Goal: Transaction & Acquisition: Purchase product/service

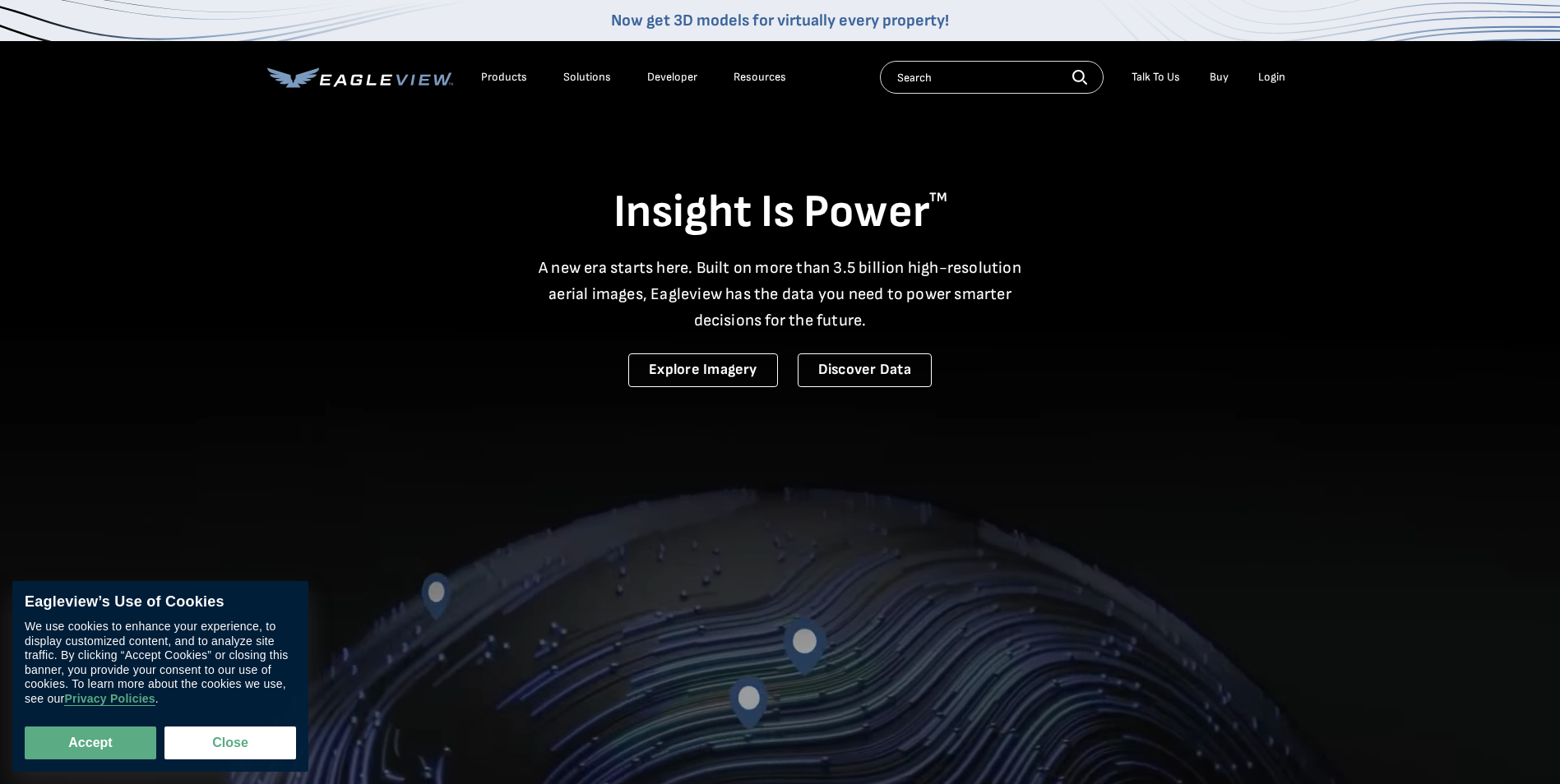
click at [1284, 76] on div "Login" at bounding box center [1272, 77] width 28 height 15
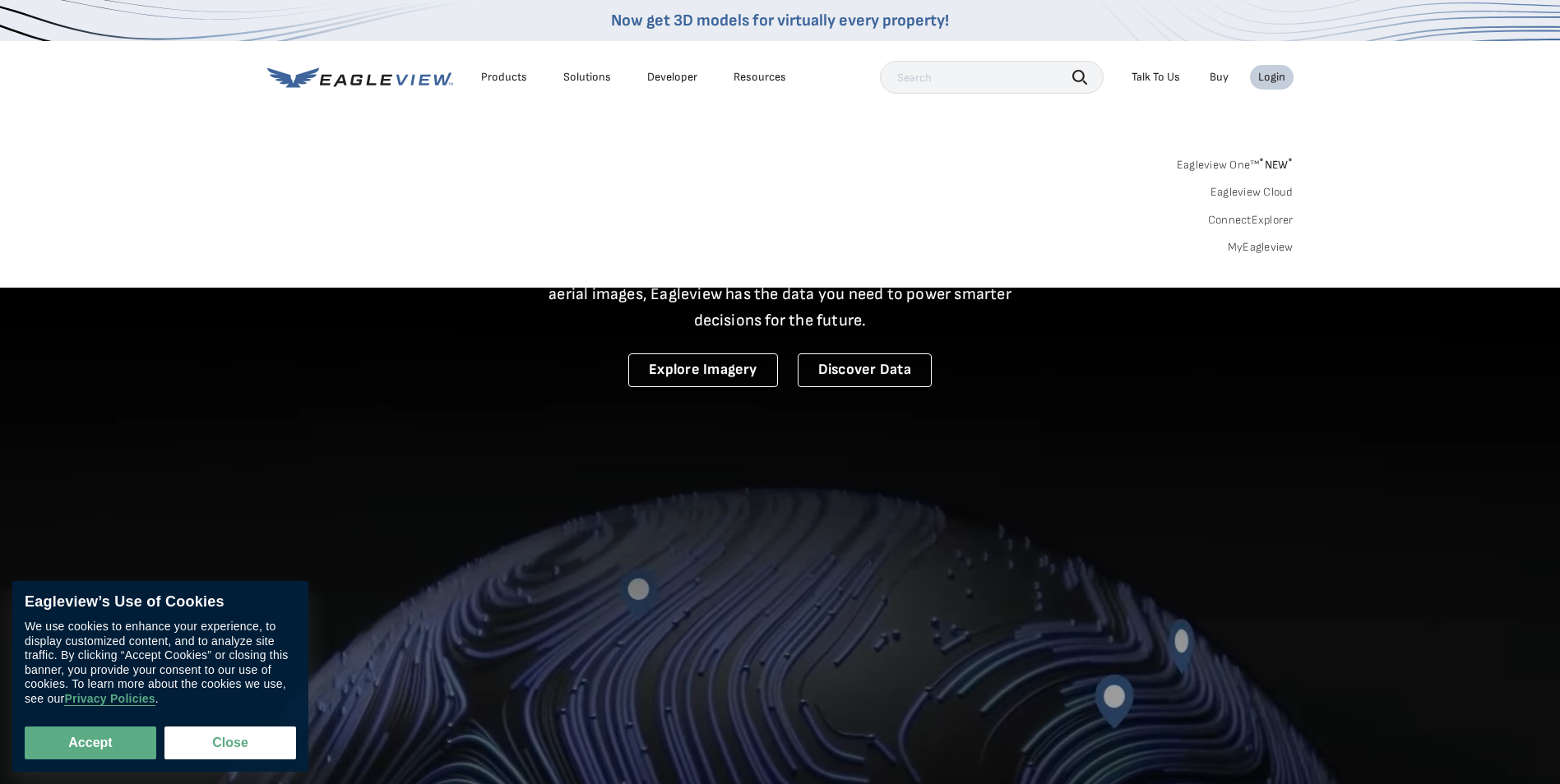
click at [1265, 245] on link "MyEagleview" at bounding box center [1260, 247] width 66 height 15
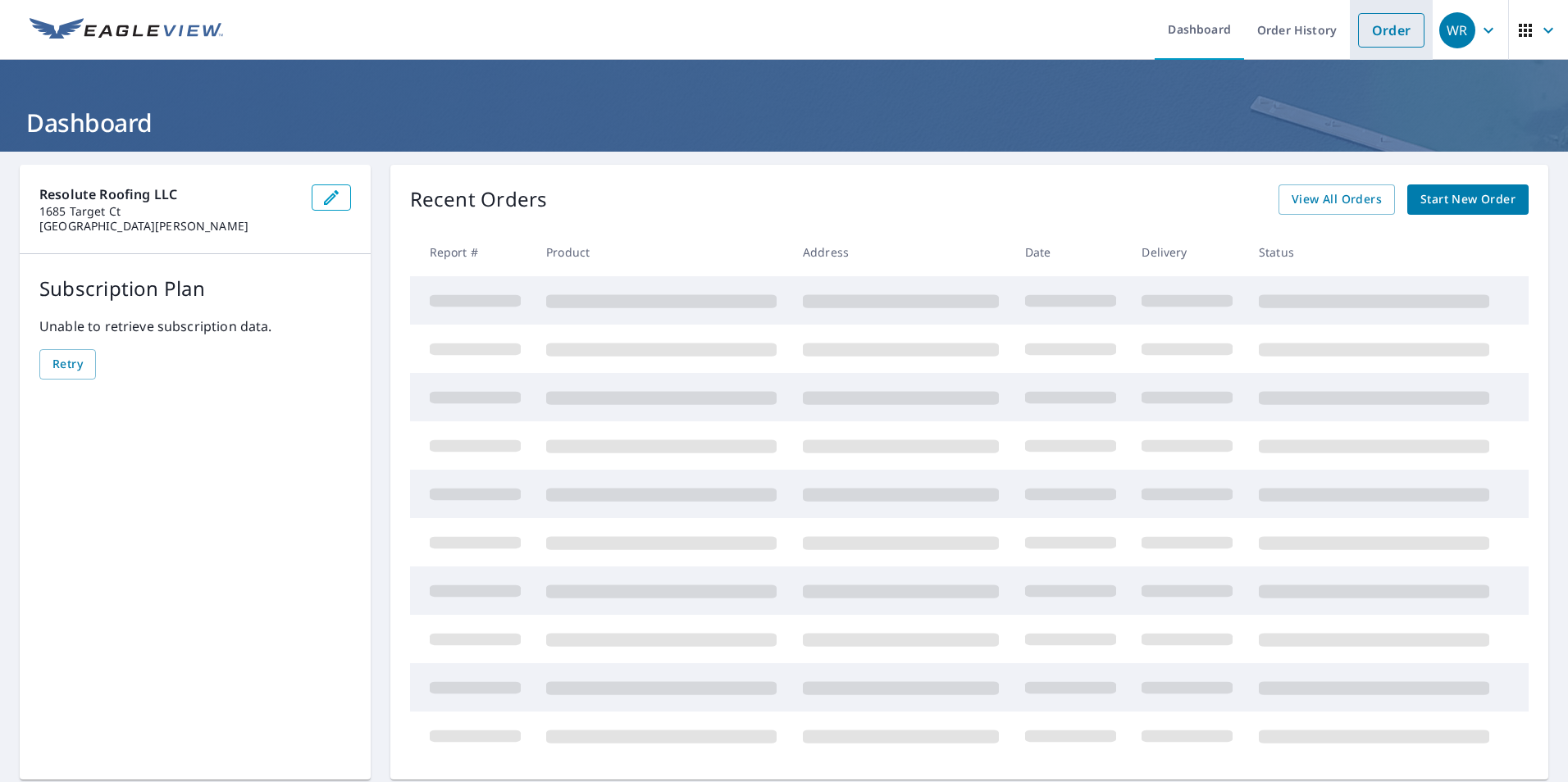
click at [1382, 39] on link "Order" at bounding box center [1391, 30] width 66 height 34
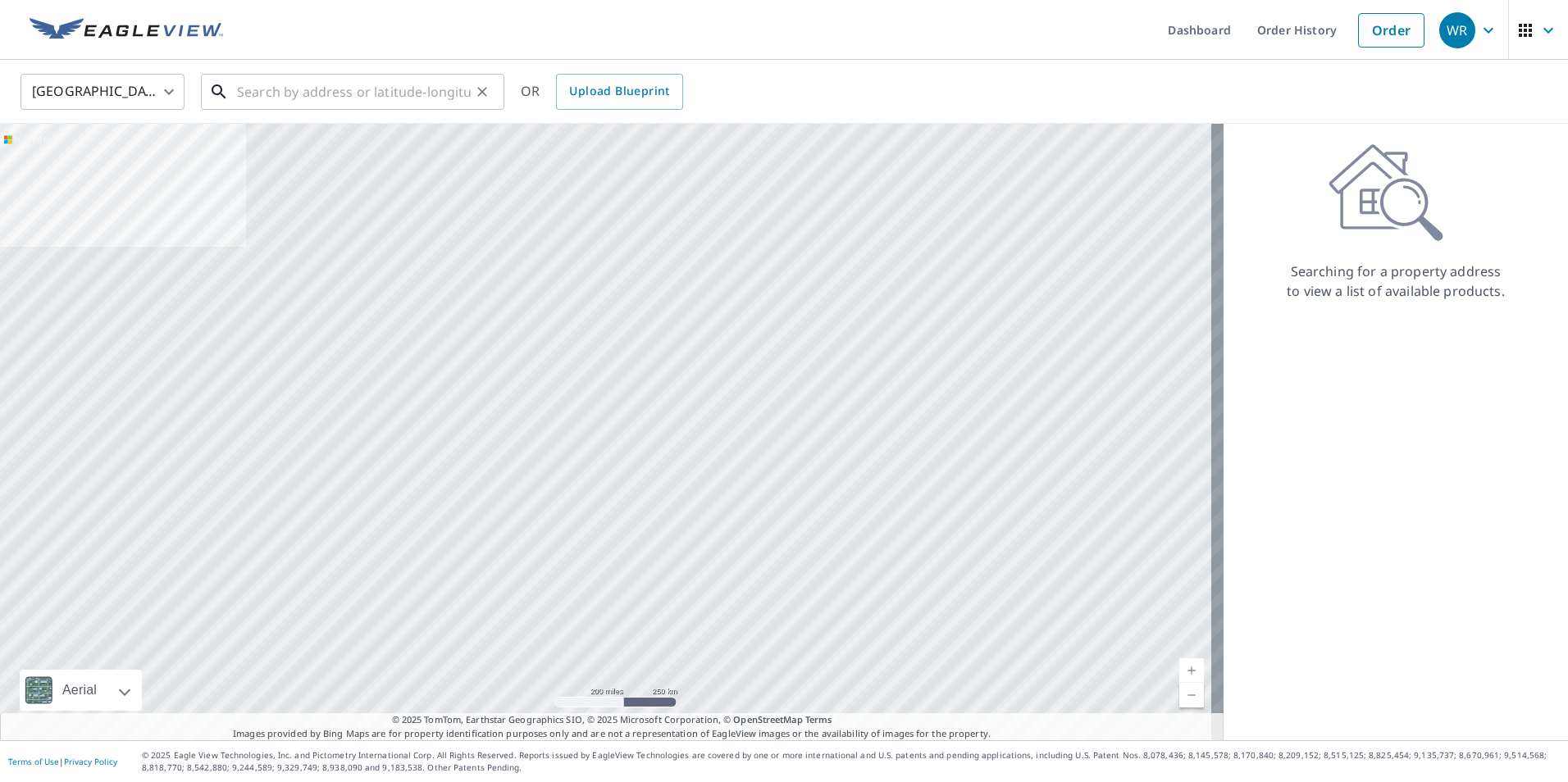
click at [401, 93] on input "text" at bounding box center [354, 92] width 233 height 46
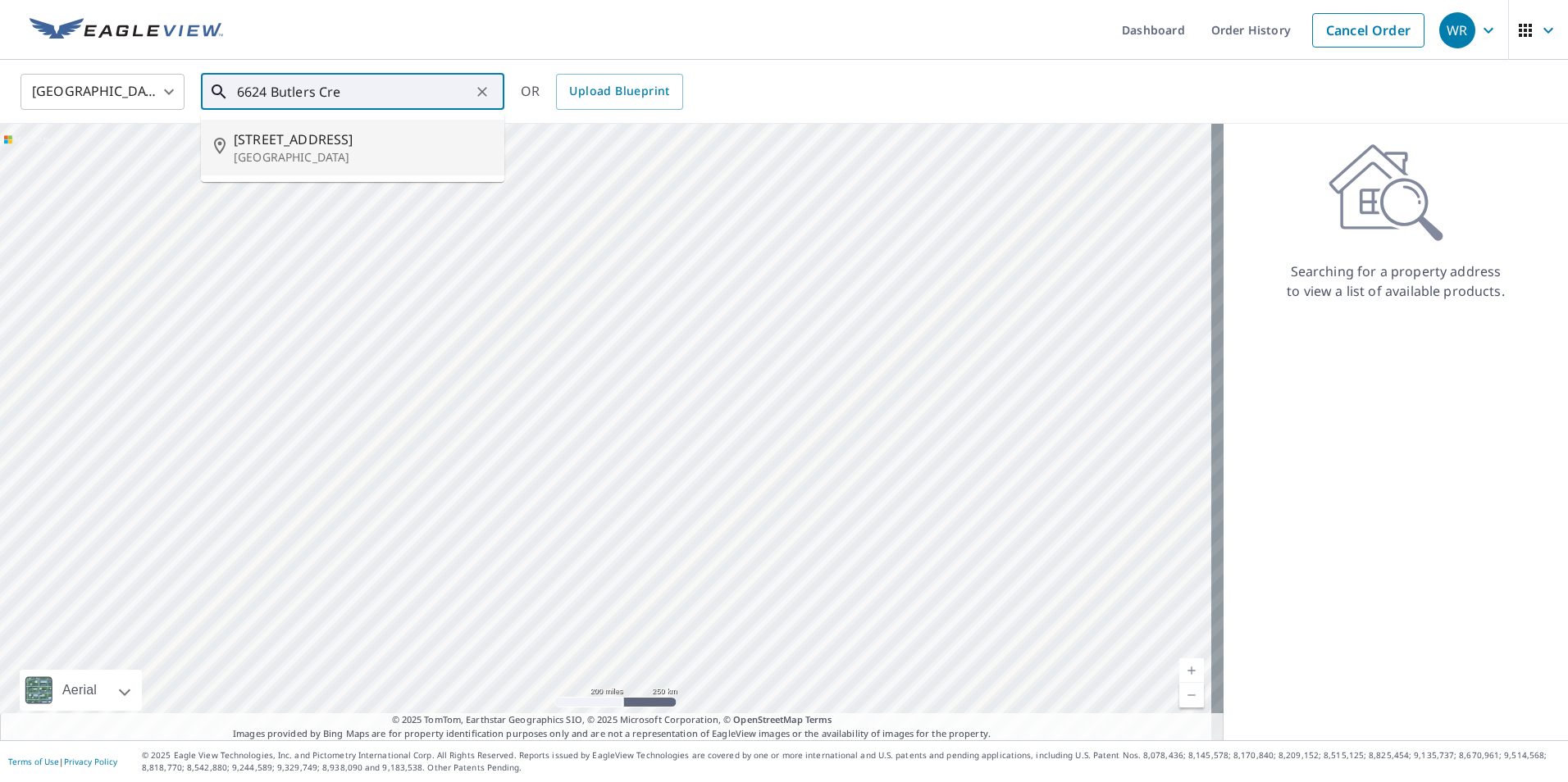
click at [406, 143] on span "[STREET_ADDRESS]" at bounding box center [362, 139] width 257 height 20
type input "[STREET_ADDRESS][PERSON_NAME]"
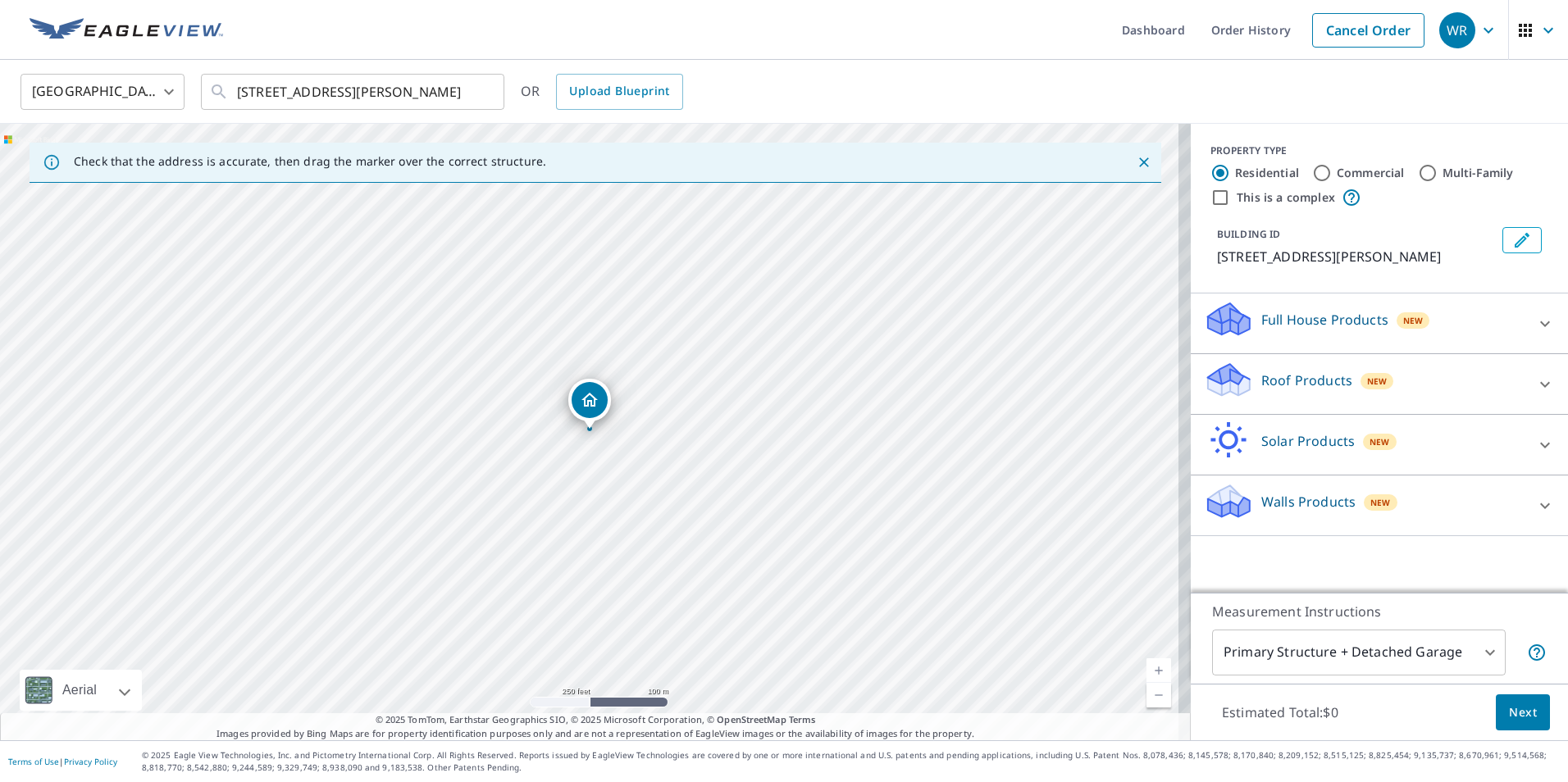
click at [1360, 389] on div "New" at bounding box center [1376, 381] width 33 height 16
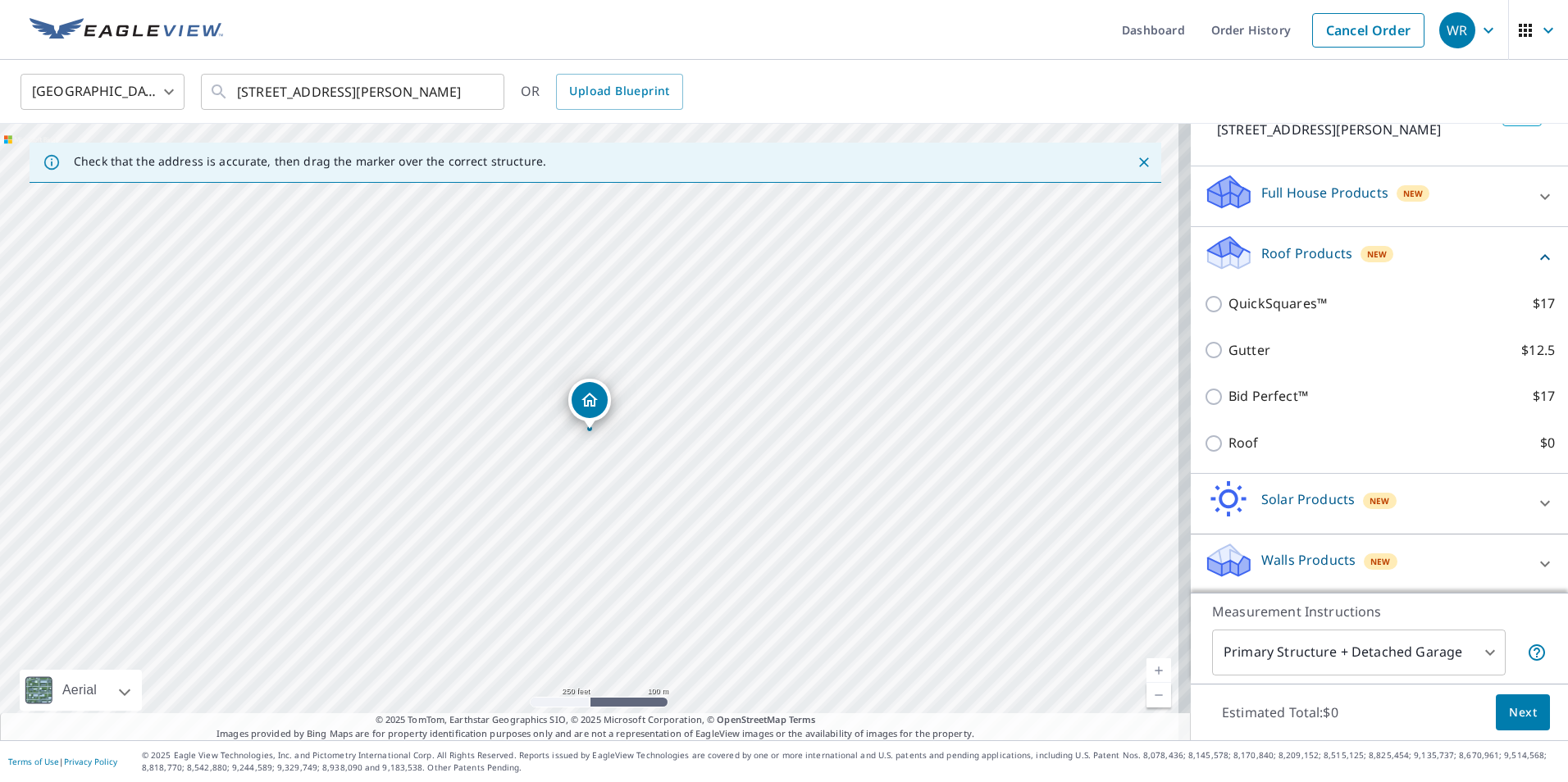
scroll to position [128, 0]
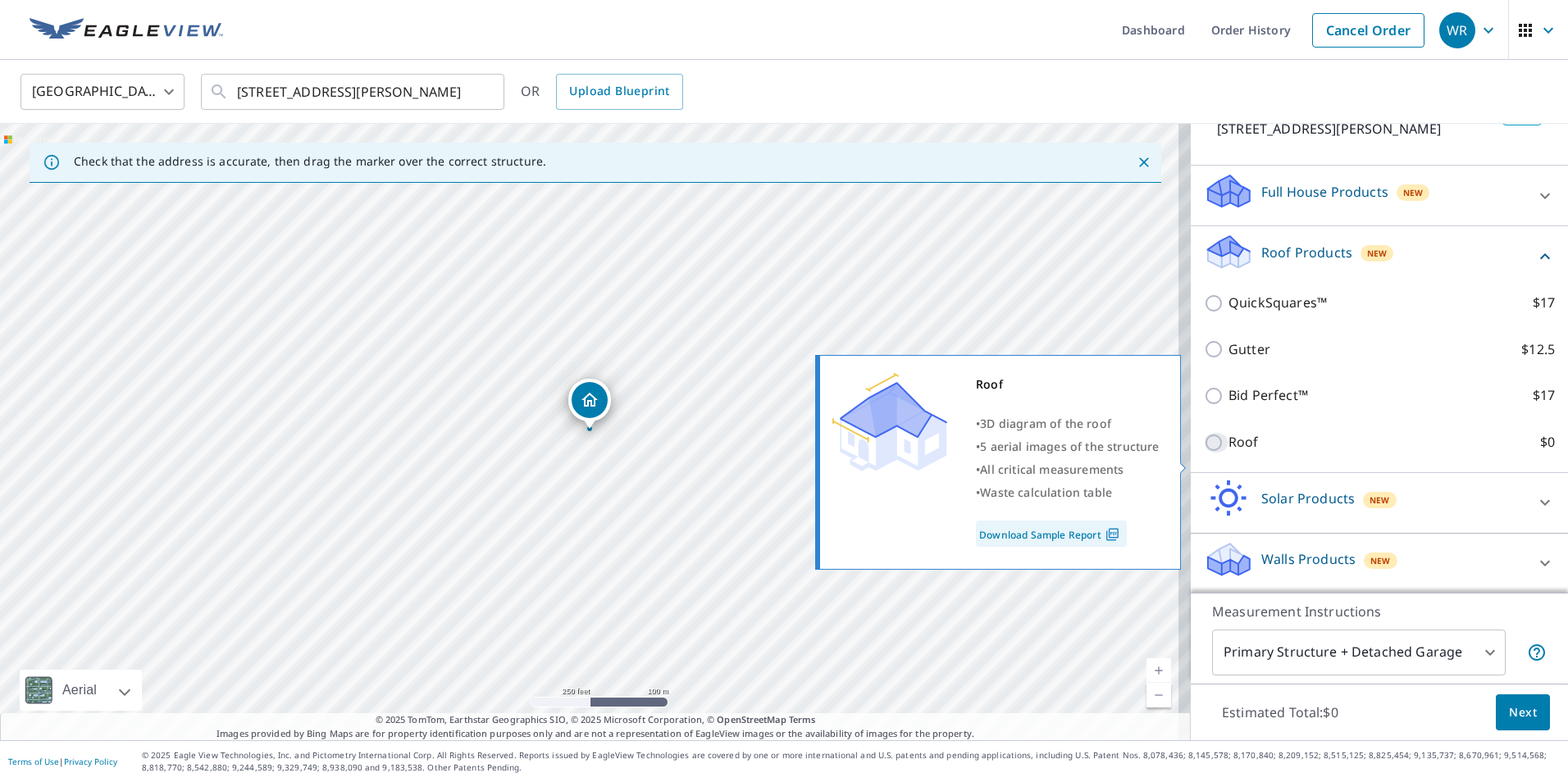
click at [1204, 453] on input "Roof $0" at bounding box center [1216, 442] width 25 height 20
checkbox input "true"
type input "3"
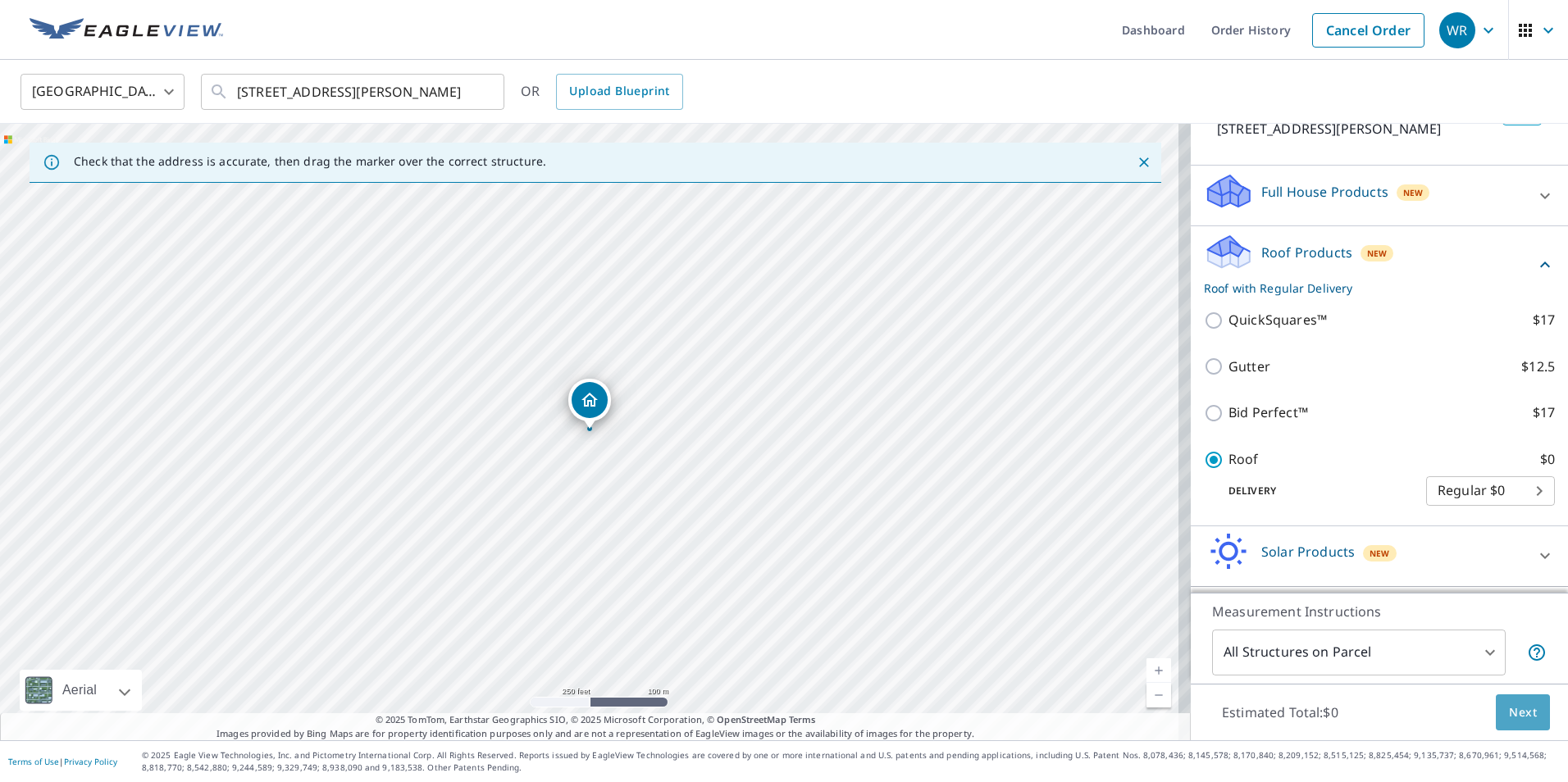
click at [1532, 707] on button "Next" at bounding box center [1522, 713] width 54 height 37
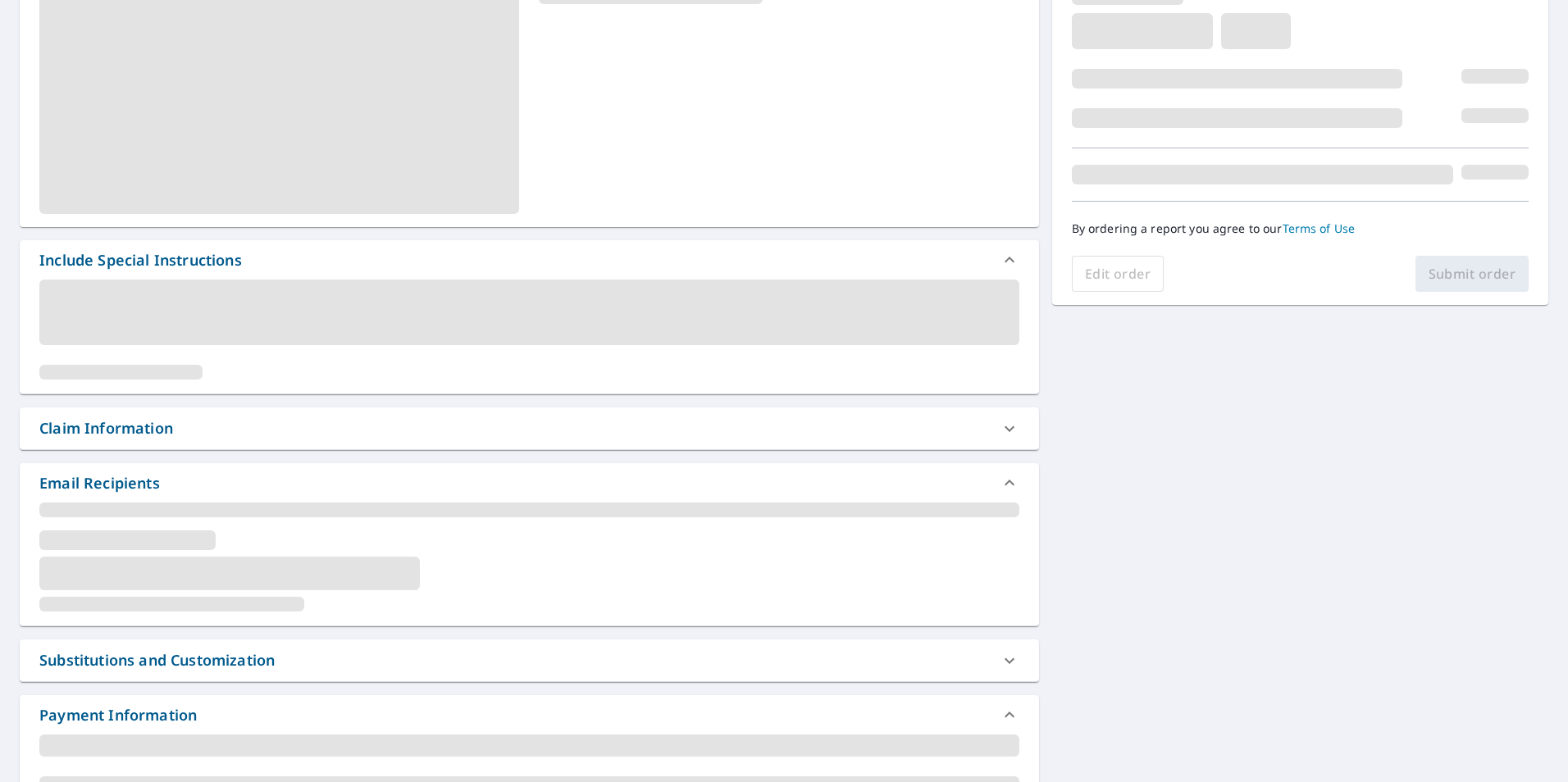
scroll to position [293, 0]
click at [1233, 685] on div "Include Special Instructions Claim Information Email Recipients Substitutions a…" at bounding box center [784, 539] width 1568 height 1361
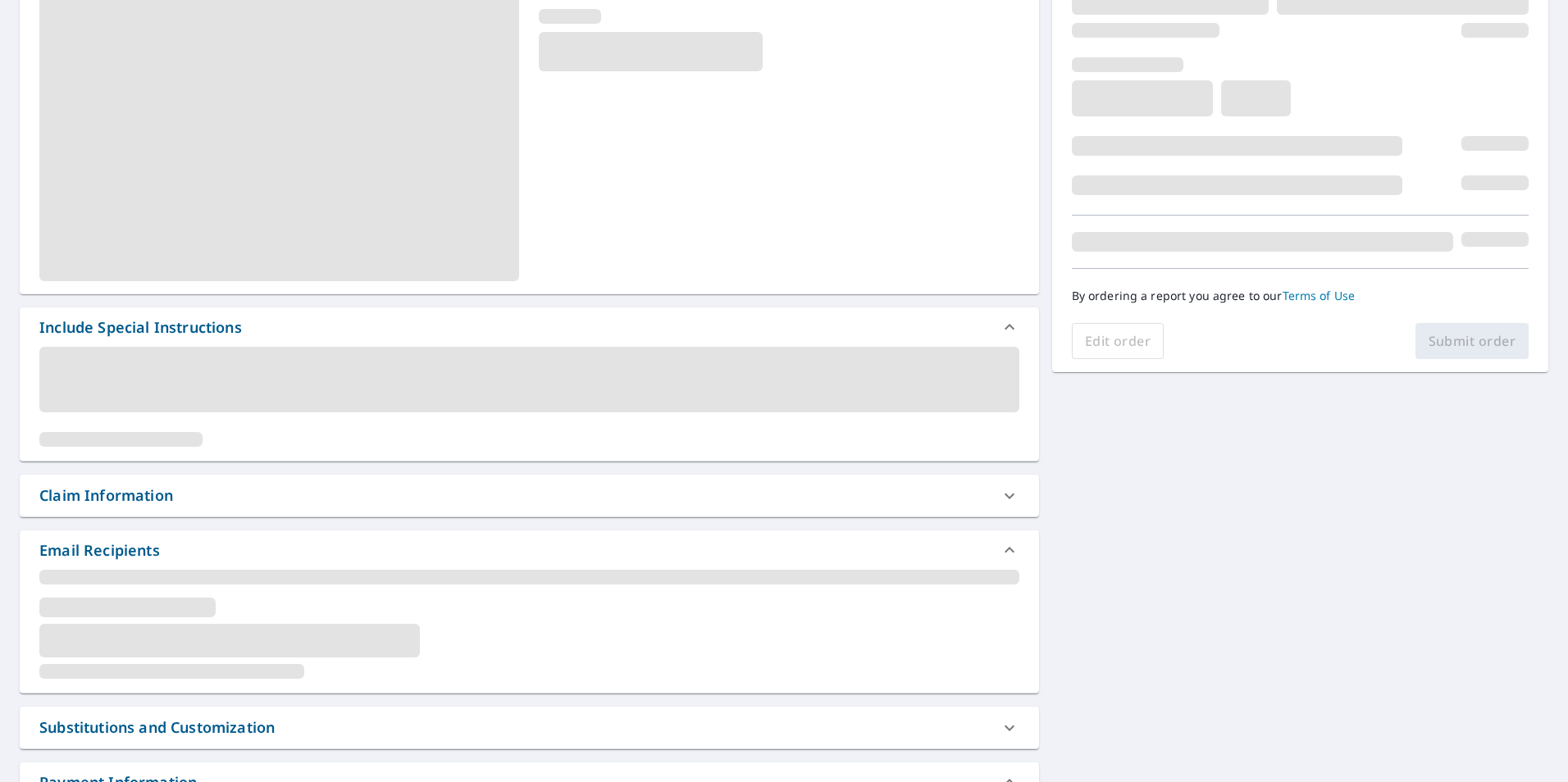
scroll to position [226, 0]
click at [1234, 570] on div "Include Special Instructions Claim Information Email Recipients Substitutions a…" at bounding box center [784, 606] width 1568 height 1361
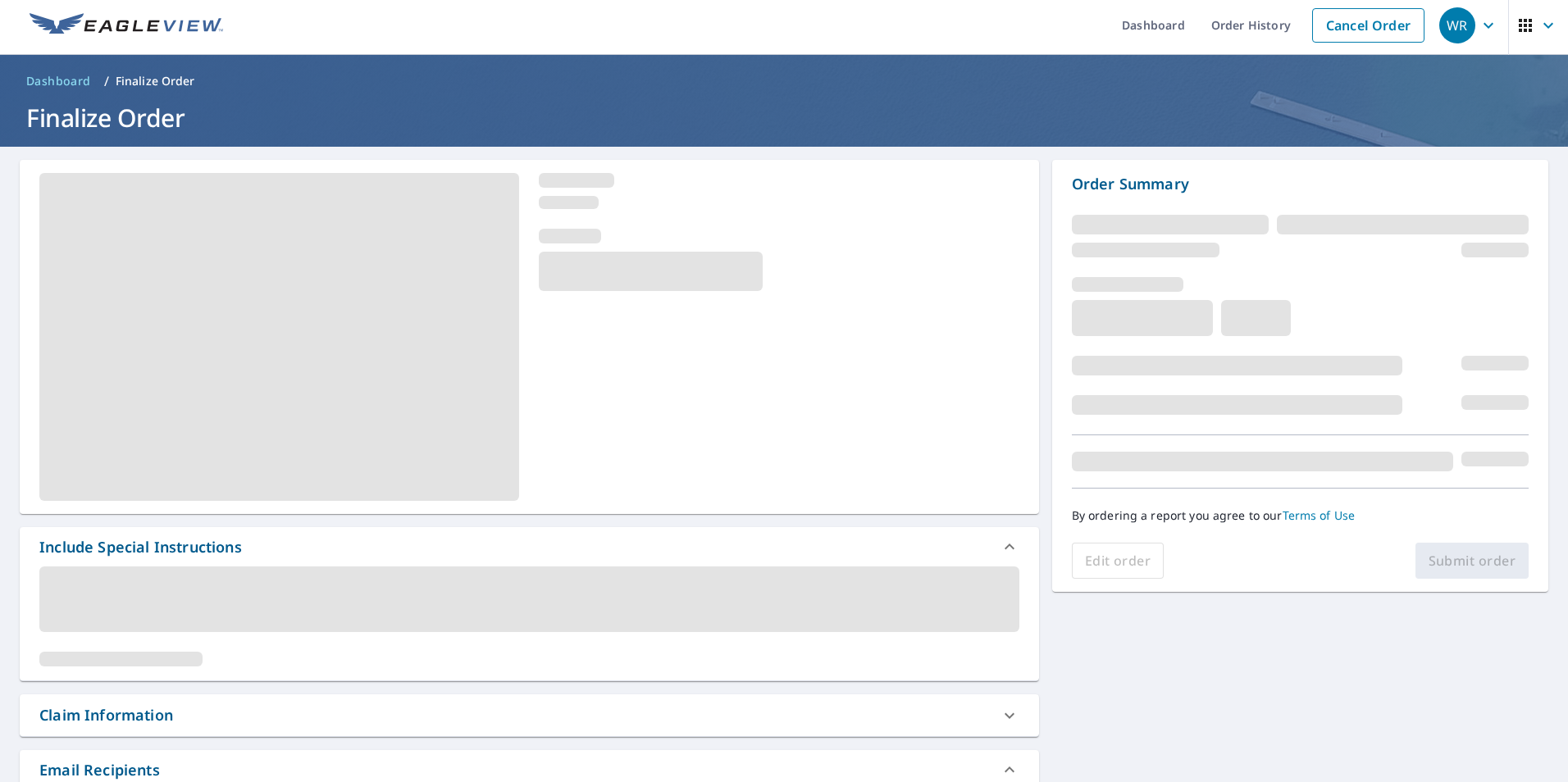
scroll to position [0, 0]
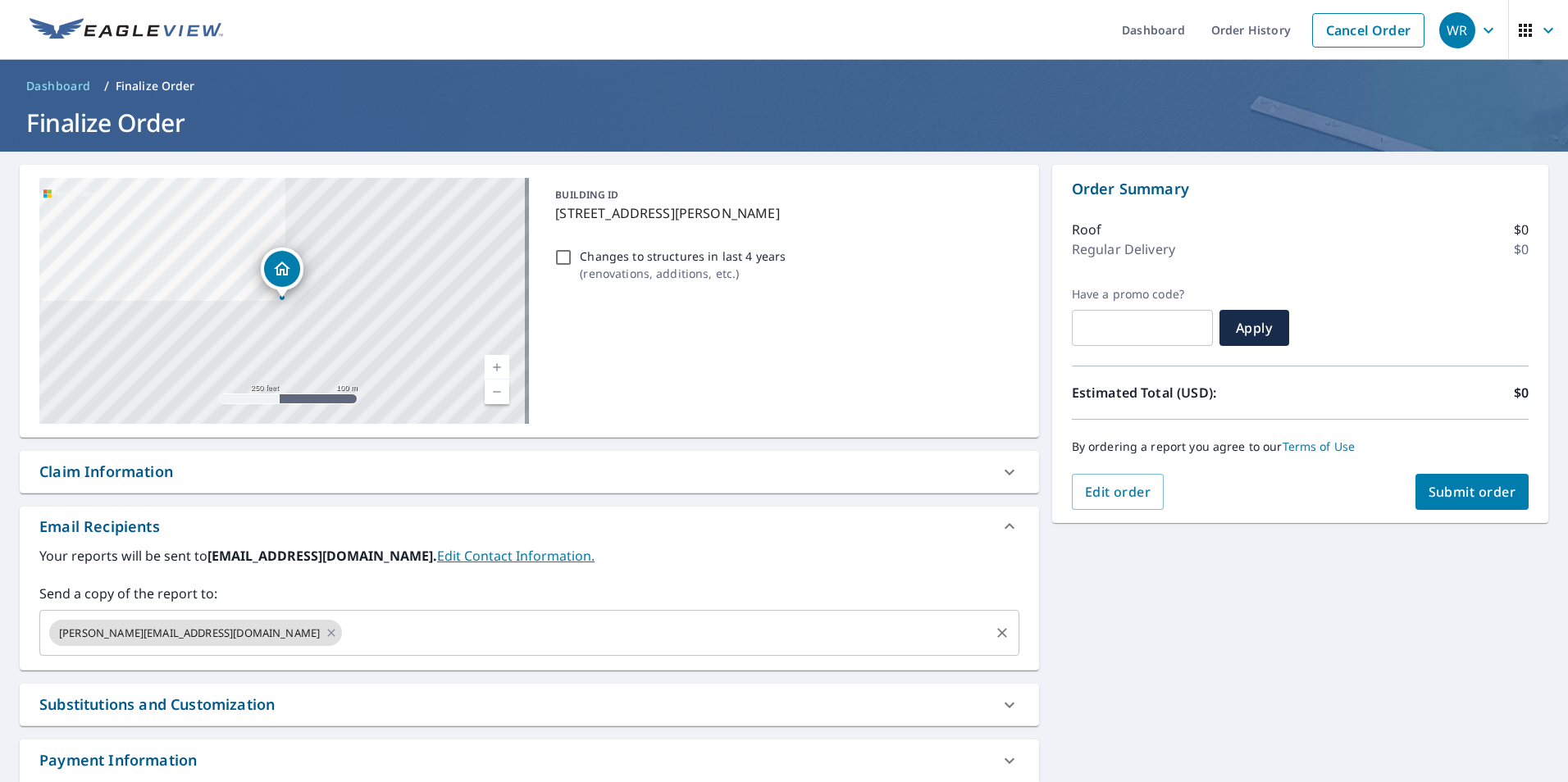
click at [364, 633] on input "text" at bounding box center [665, 632] width 643 height 31
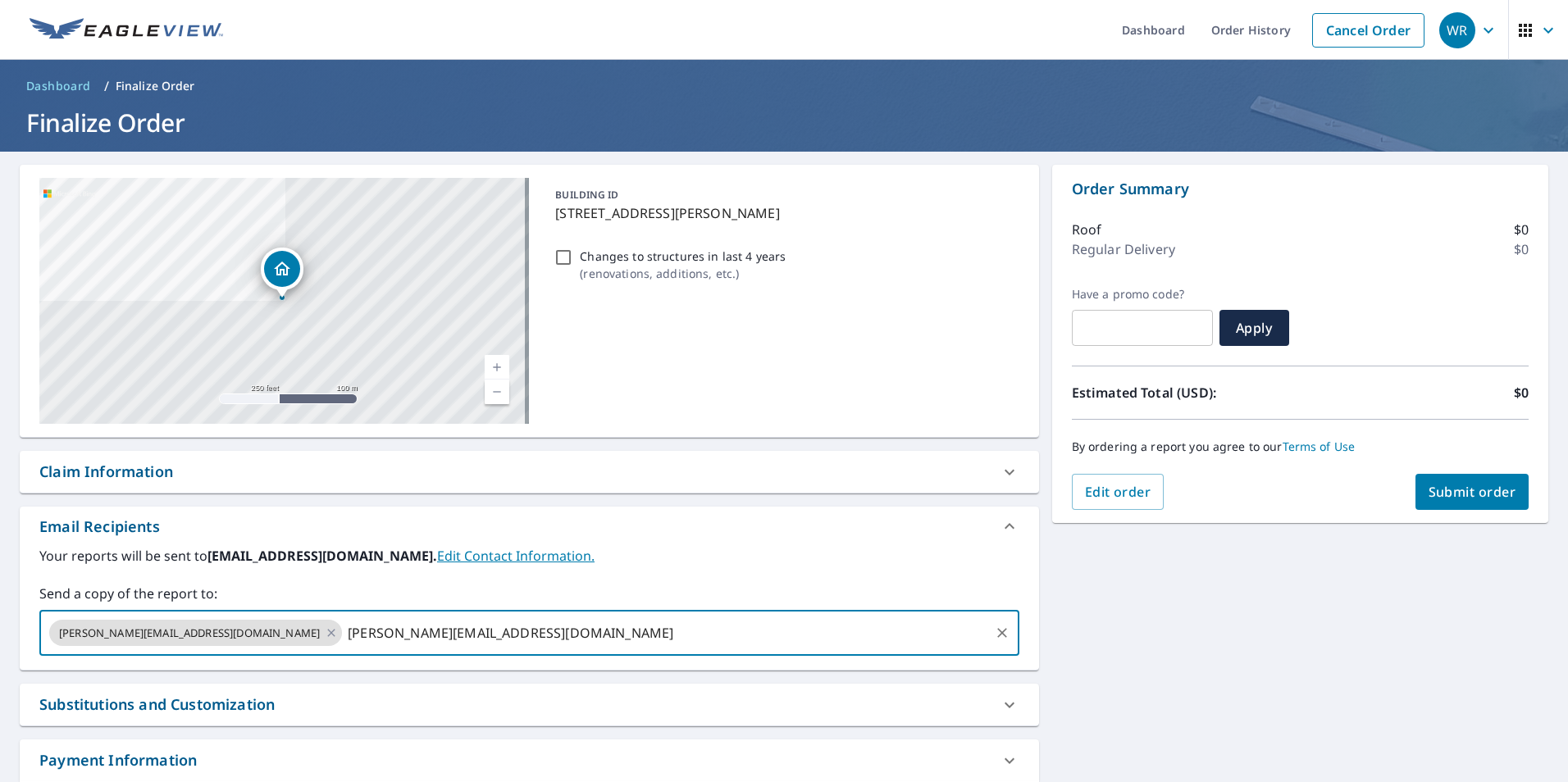
type input "rex@resoluteroofs.com"
click at [1201, 599] on div "6624 Butlers Crest Dr Bradenton, FL 34203 Aerial Road A standard road map Aeria…" at bounding box center [784, 499] width 1568 height 695
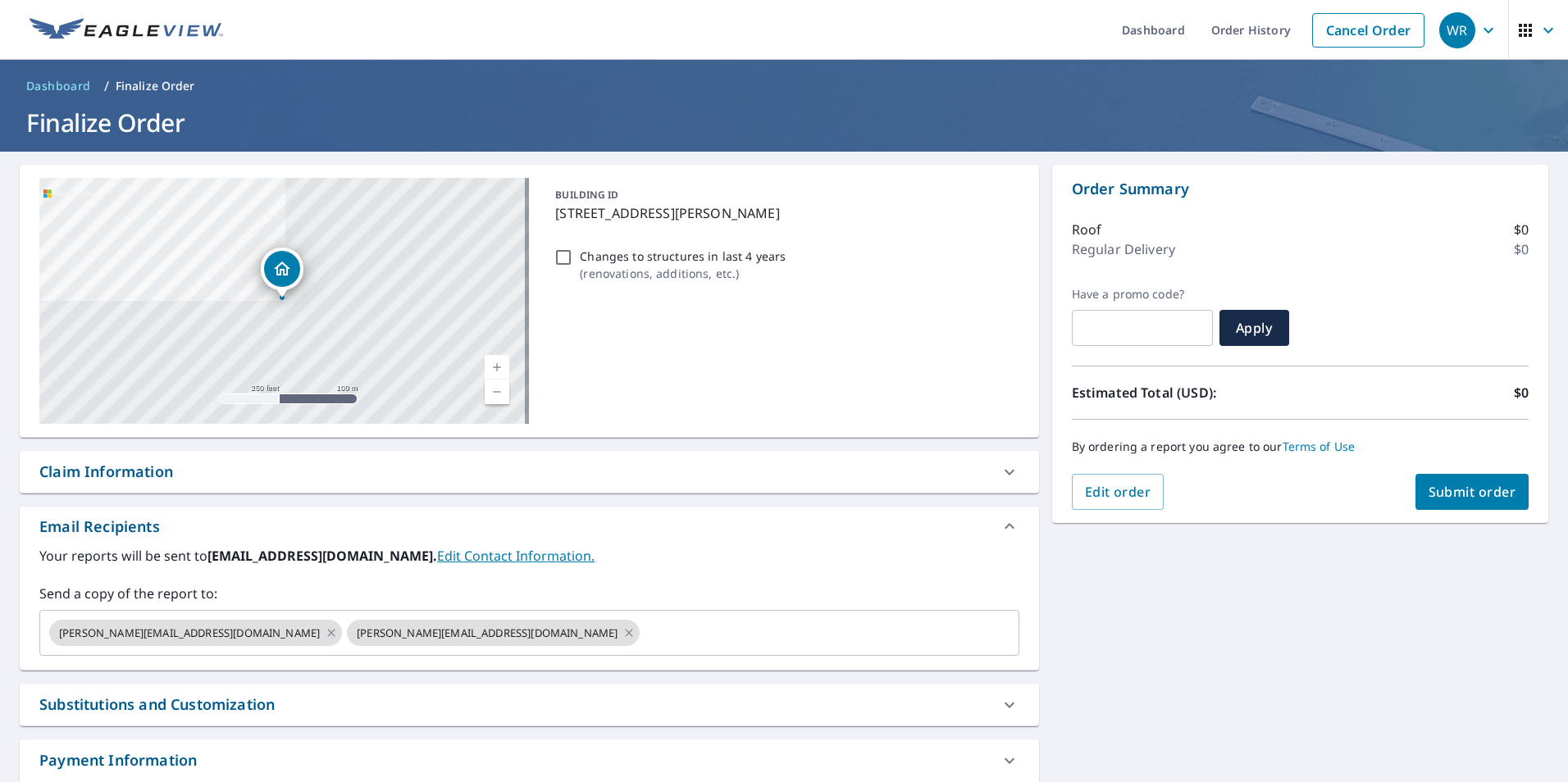
click at [1456, 492] on span "Submit order" at bounding box center [1472, 492] width 87 height 18
